Goal: Information Seeking & Learning: Learn about a topic

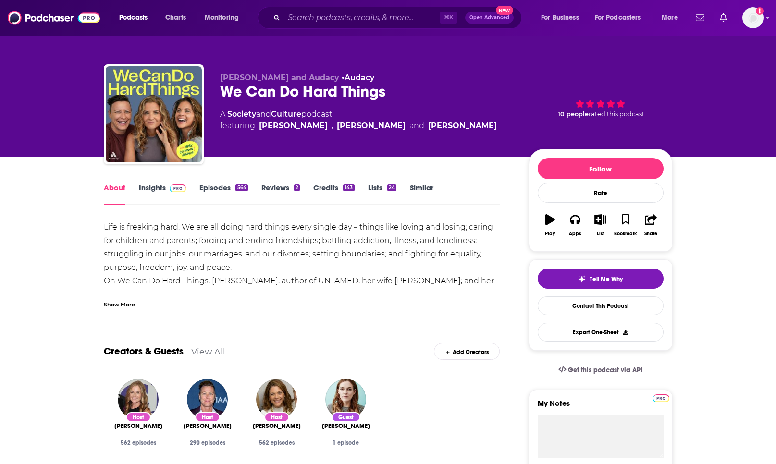
scroll to position [10, 0]
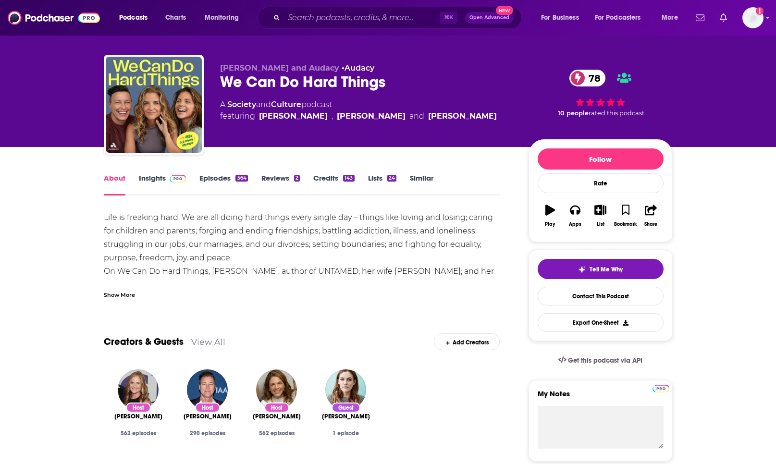
click at [549, 213] on icon "button" at bounding box center [551, 210] width 10 height 11
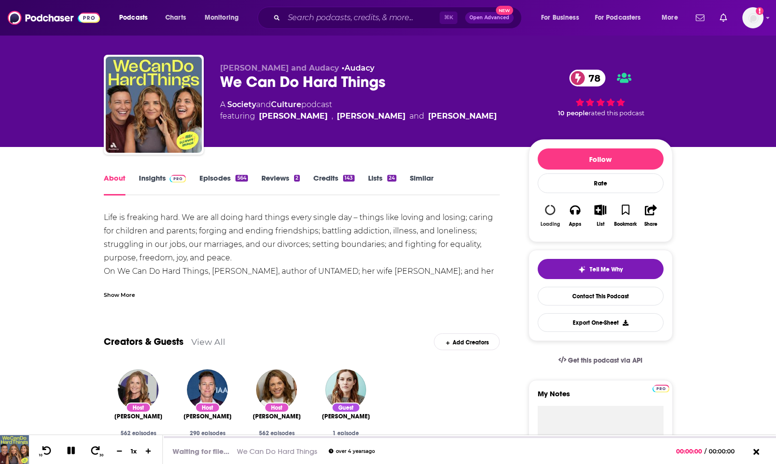
click at [549, 213] on icon "button" at bounding box center [550, 210] width 11 height 11
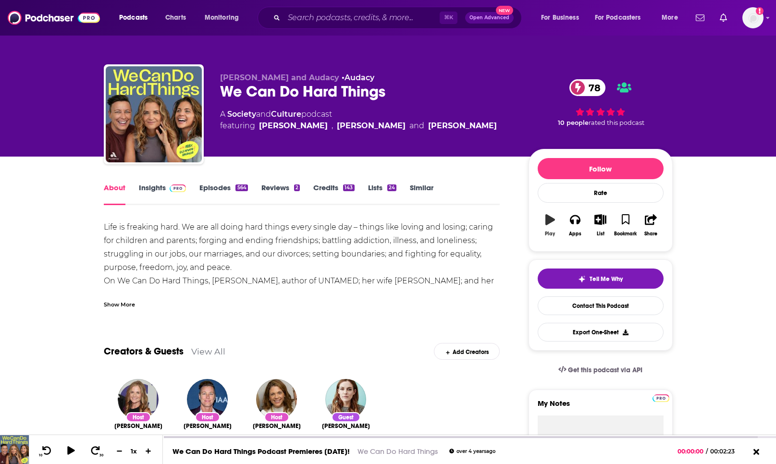
scroll to position [0, 0]
click at [152, 198] on link "Insights" at bounding box center [163, 194] width 48 height 22
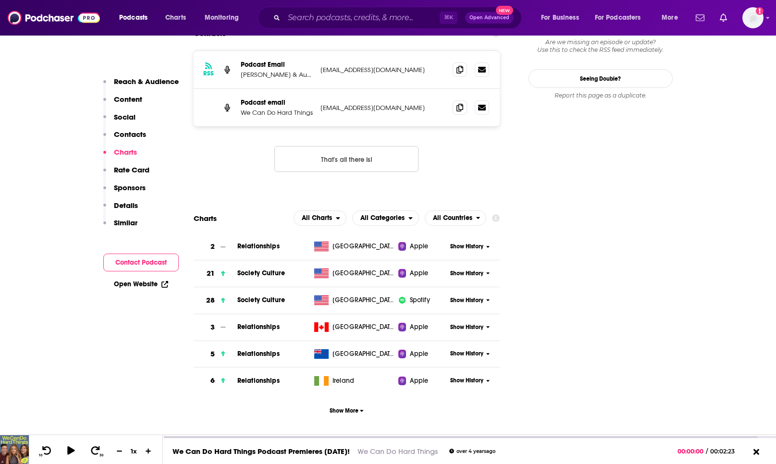
scroll to position [1048, 0]
click at [402, 351] on icon at bounding box center [402, 353] width 4 height 5
